Goal: Task Accomplishment & Management: Manage account settings

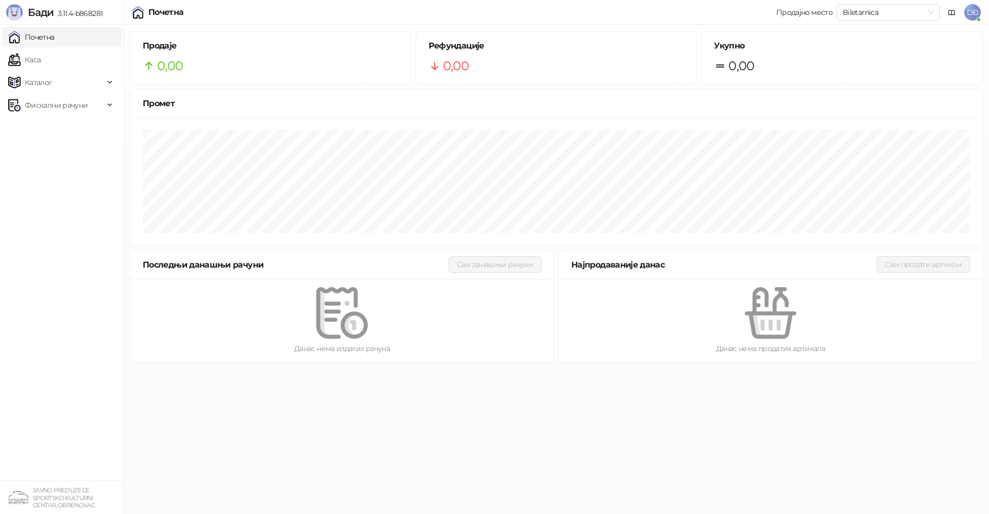
click at [972, 15] on span "DĐ" at bounding box center [973, 12] width 16 height 16
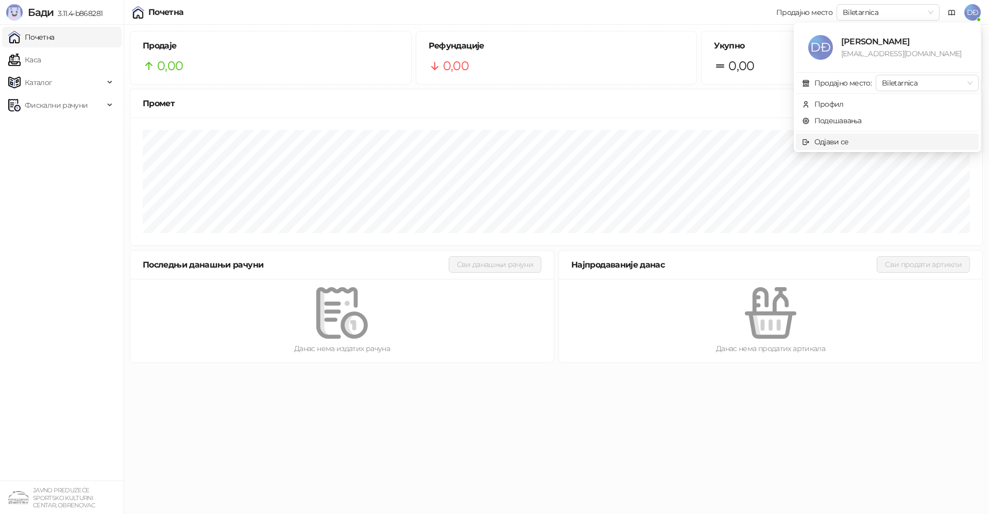
click at [851, 146] on span "Одјави се" at bounding box center [887, 141] width 171 height 11
